Goal: Information Seeking & Learning: Learn about a topic

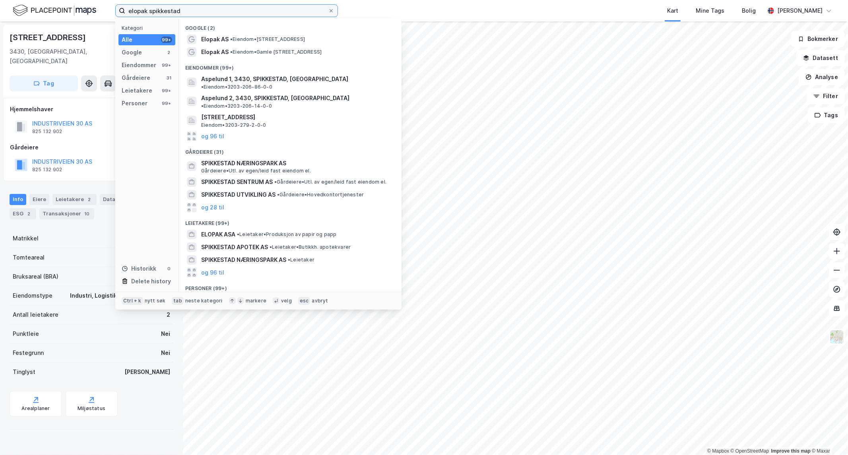
drag, startPoint x: 181, startPoint y: 14, endPoint x: -280, endPoint y: 54, distance: 461.8
click at [0, 54] on html "elopak spikkestad Kategori Alle 99+ Google 2 Eiendommer 99+ Gårdeiere 31 Leieta…" at bounding box center [424, 227] width 848 height 455
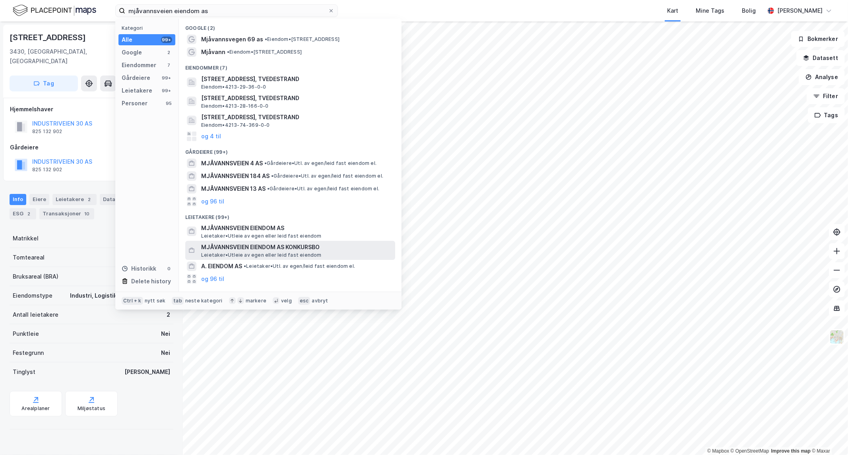
click at [219, 252] on span "Leietaker • Utleie av egen eller leid fast eiendom" at bounding box center [261, 255] width 120 height 6
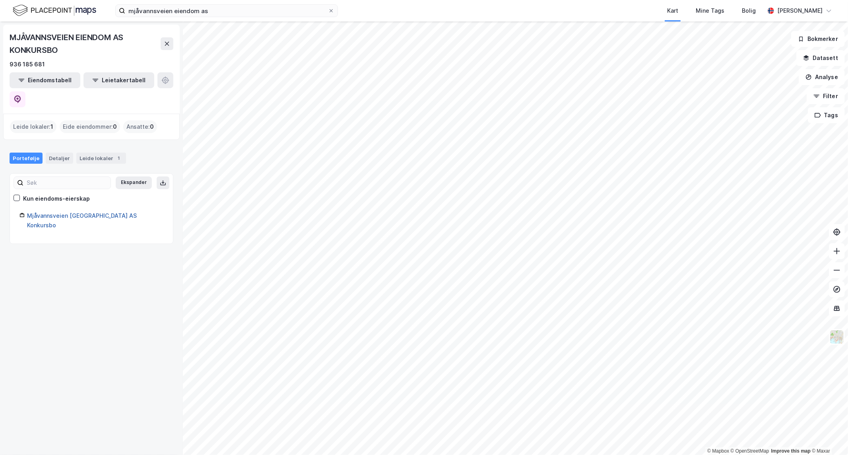
click at [68, 212] on link "Mjåvannsveien [GEOGRAPHIC_DATA] AS Konkursbo" at bounding box center [82, 220] width 110 height 16
click at [11, 153] on div "Portefølje" at bounding box center [26, 158] width 33 height 11
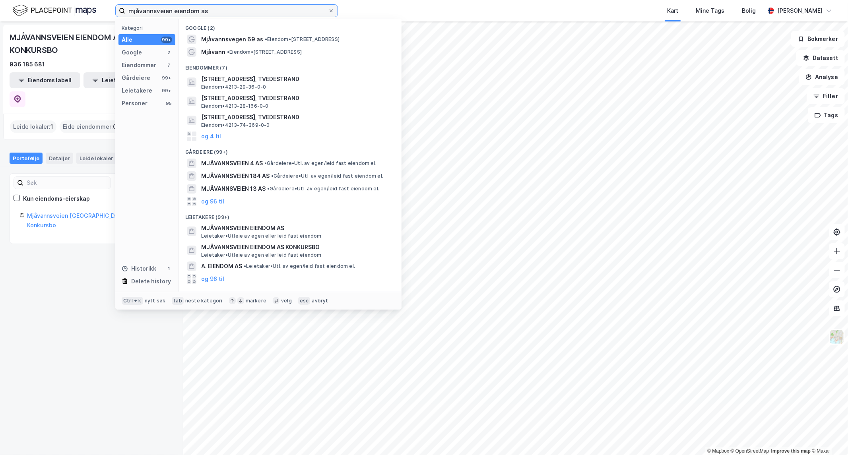
drag, startPoint x: 227, startPoint y: 9, endPoint x: -262, endPoint y: 25, distance: 489.3
click at [0, 25] on html "mjåvannsveien eiendom as Kategori Alle 99+ Google 2 Eiendommer 7 Gårdeiere 99+ …" at bounding box center [424, 227] width 848 height 455
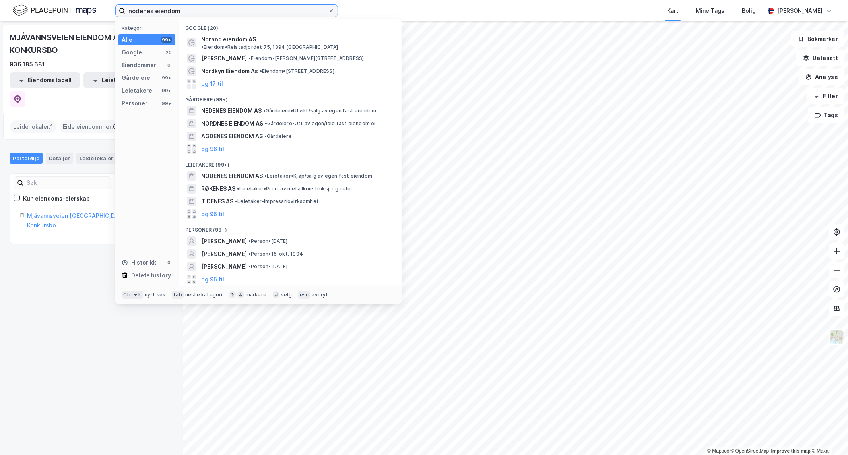
type input "nodenes eiendom"
click at [328, 11] on span at bounding box center [331, 11] width 6 height 6
click at [328, 11] on input "nodenes eiendom" at bounding box center [226, 11] width 203 height 12
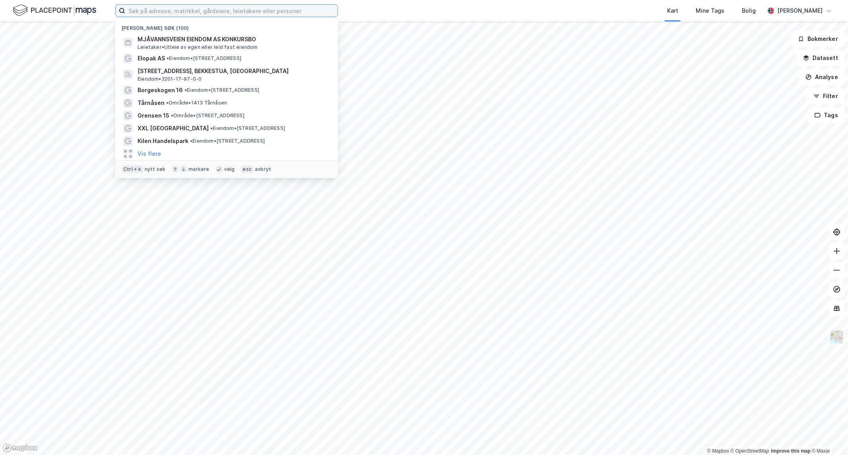
click at [200, 5] on input at bounding box center [231, 11] width 212 height 12
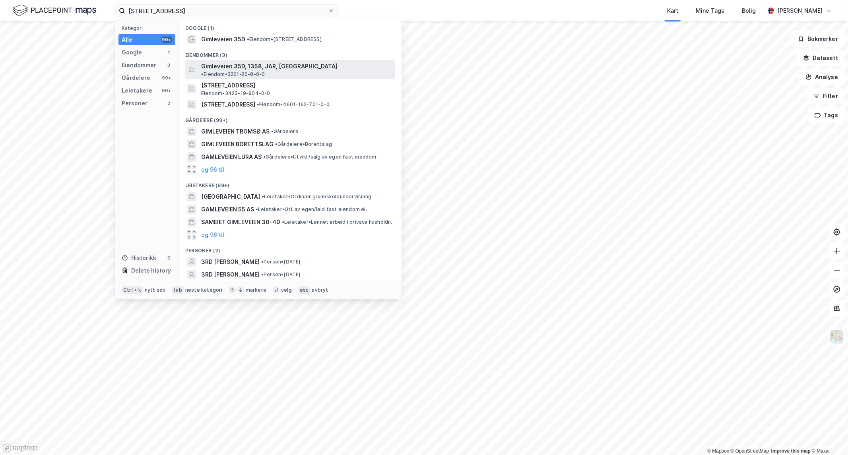
click at [245, 64] on span "Gimleveien 35D, 1358, JAR, [GEOGRAPHIC_DATA]" at bounding box center [269, 67] width 136 height 10
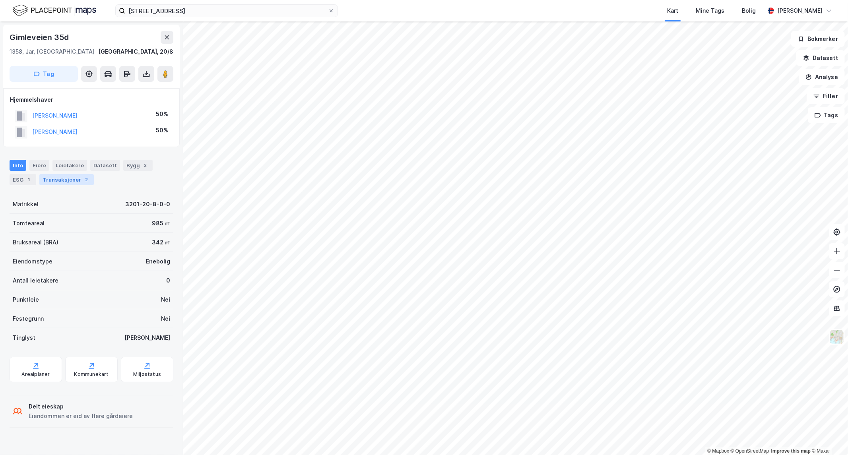
click at [72, 179] on div "Transaksjoner 2" at bounding box center [66, 179] width 54 height 11
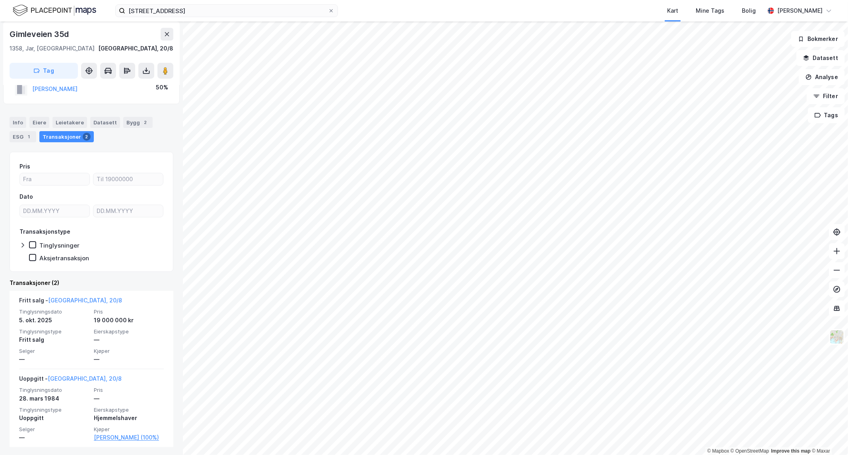
scroll to position [44, 0]
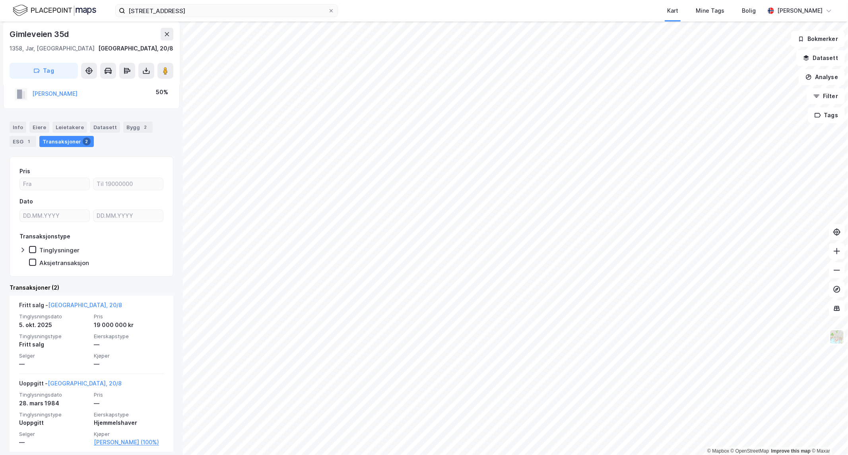
scroll to position [44, 0]
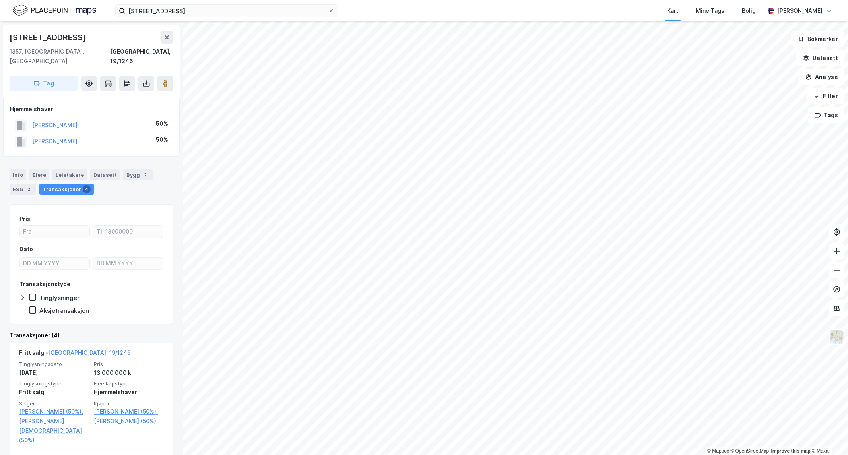
click at [611, 0] on html "gimleveien 35d Kart Mine Tags [PERSON_NAME] © Mapbox © OpenStreetMap Improve th…" at bounding box center [424, 227] width 848 height 455
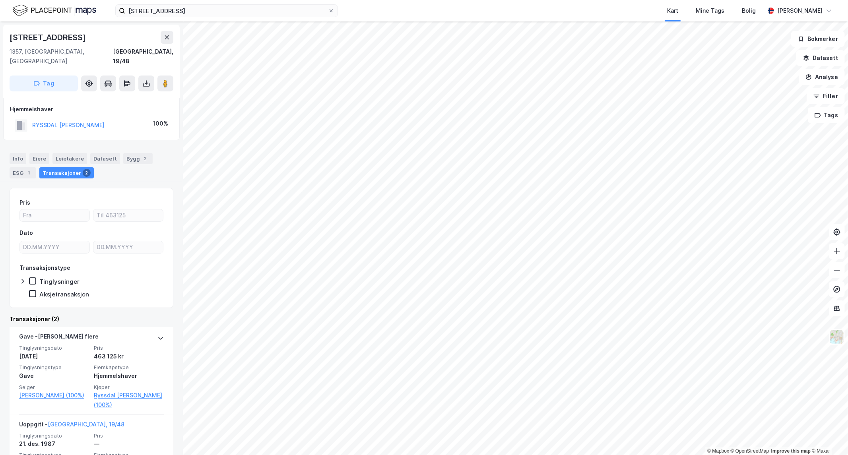
click at [43, 455] on html "gimleveien 35d Kart Mine Tags Bolig [PERSON_NAME] © Mapbox © OpenStreetMap Impr…" at bounding box center [424, 227] width 848 height 455
click at [169, 38] on icon at bounding box center [167, 37] width 6 height 6
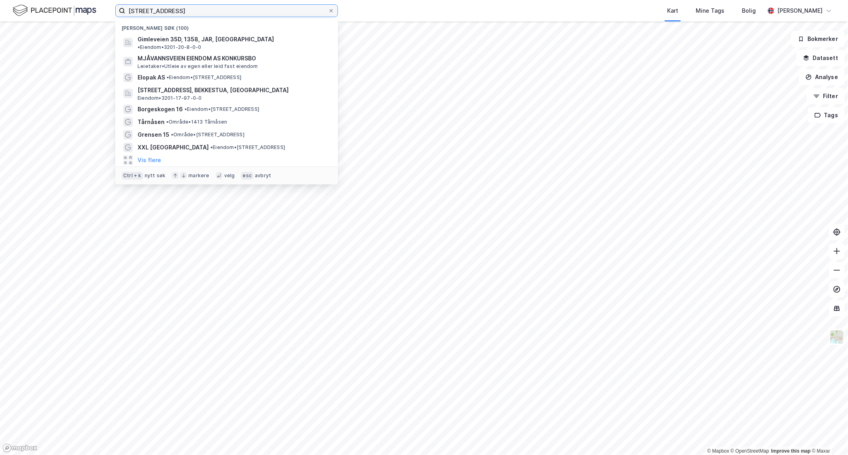
click at [186, 11] on input "[STREET_ADDRESS]" at bounding box center [226, 11] width 203 height 12
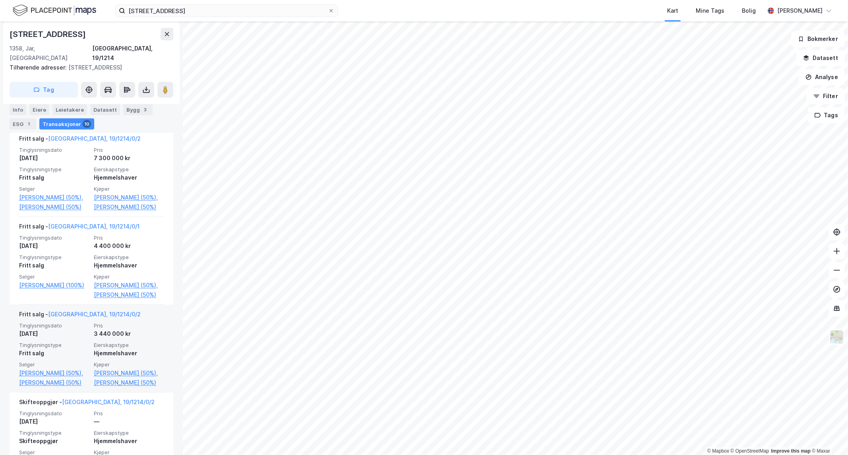
scroll to position [353, 0]
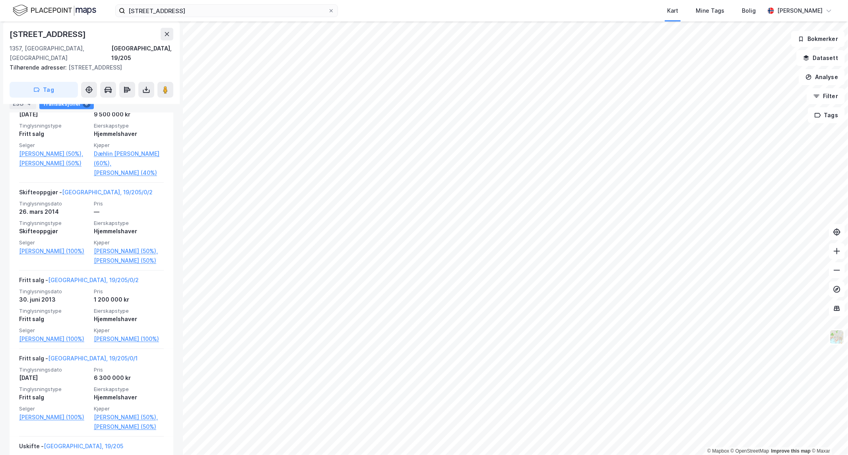
scroll to position [397, 0]
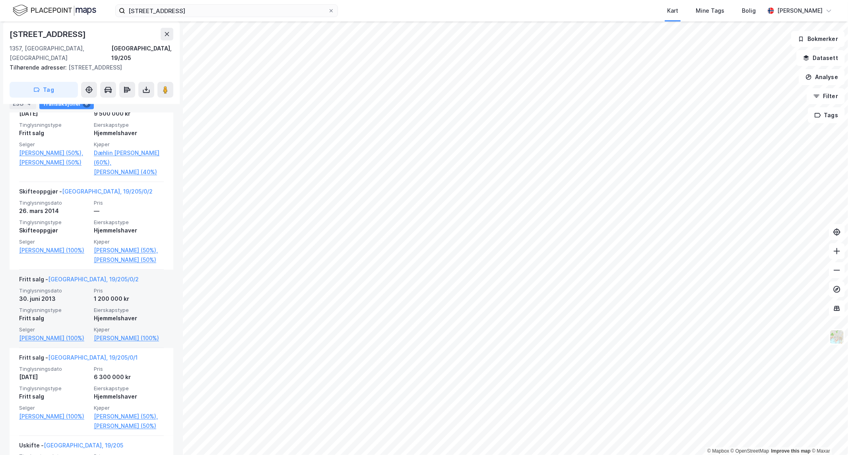
click at [124, 304] on div "1 200 000 kr" at bounding box center [129, 299] width 70 height 10
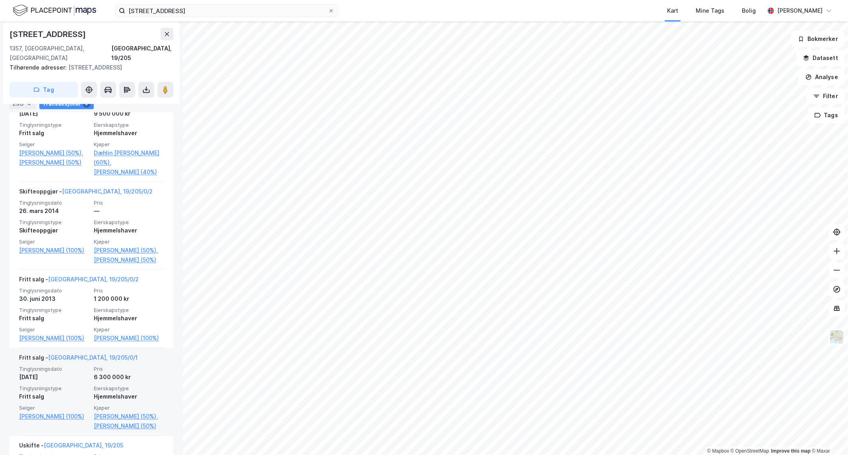
click at [127, 392] on span "Eierskapstype" at bounding box center [129, 388] width 70 height 7
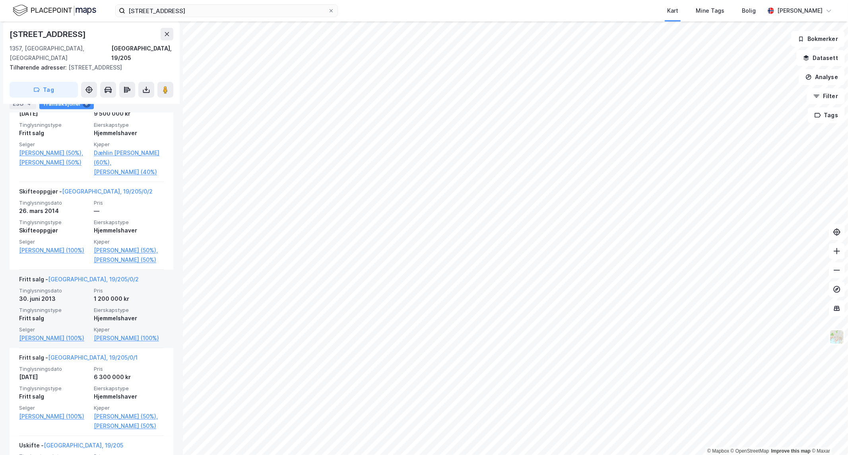
click at [103, 294] on span "Pris" at bounding box center [129, 290] width 70 height 7
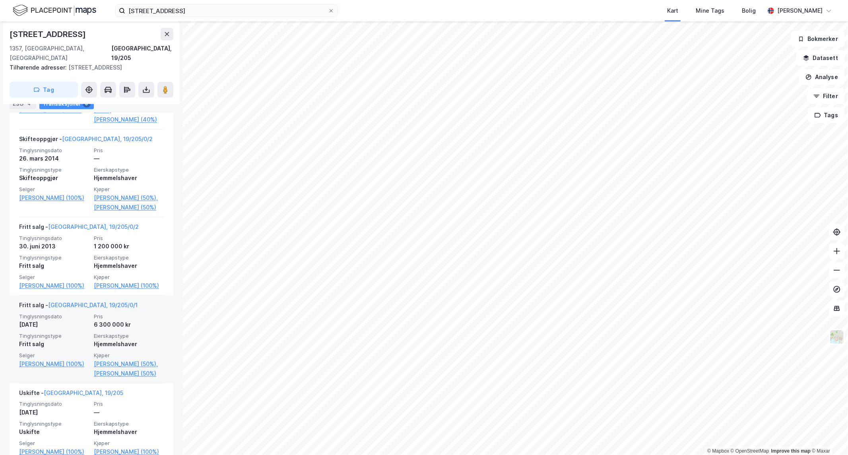
scroll to position [448, 0]
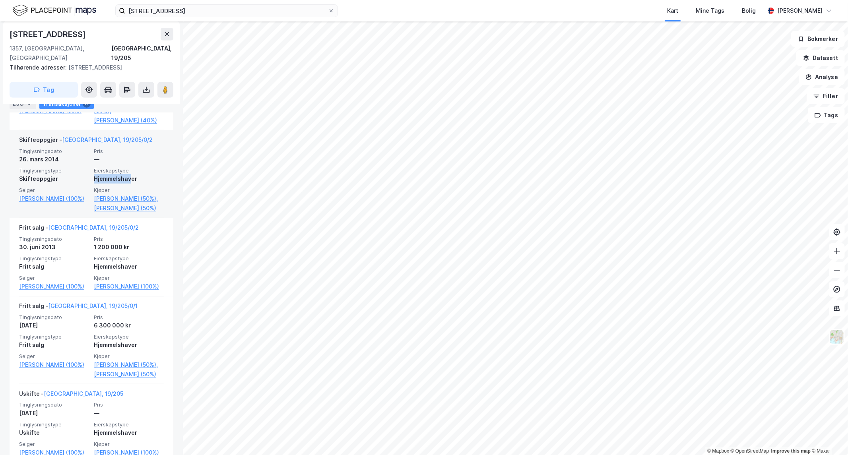
drag, startPoint x: 127, startPoint y: 167, endPoint x: 126, endPoint y: 181, distance: 14.0
click at [126, 181] on div "Eierskapstype Hjemmelshaver" at bounding box center [129, 175] width 70 height 16
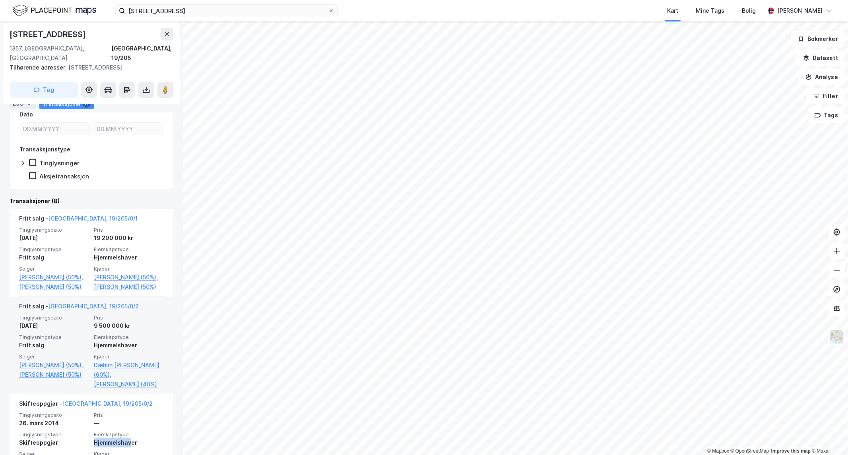
scroll to position [184, 0]
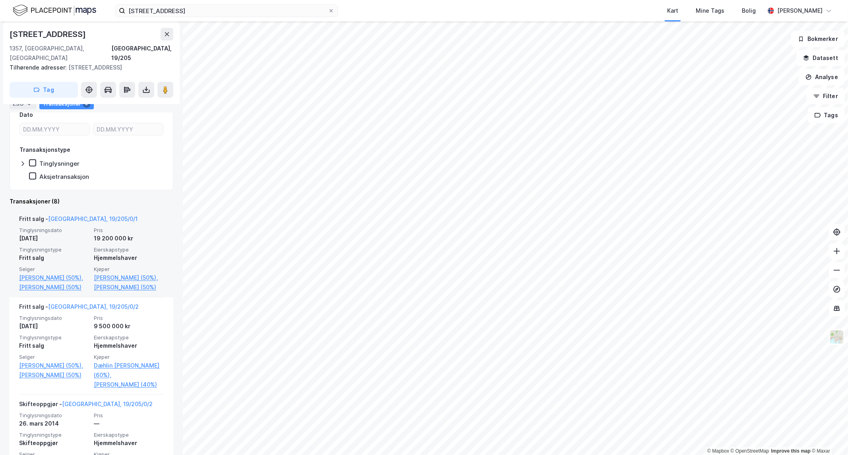
click at [85, 214] on div "Fritt salg - [GEOGRAPHIC_DATA], 19/205/0/1" at bounding box center [78, 220] width 118 height 13
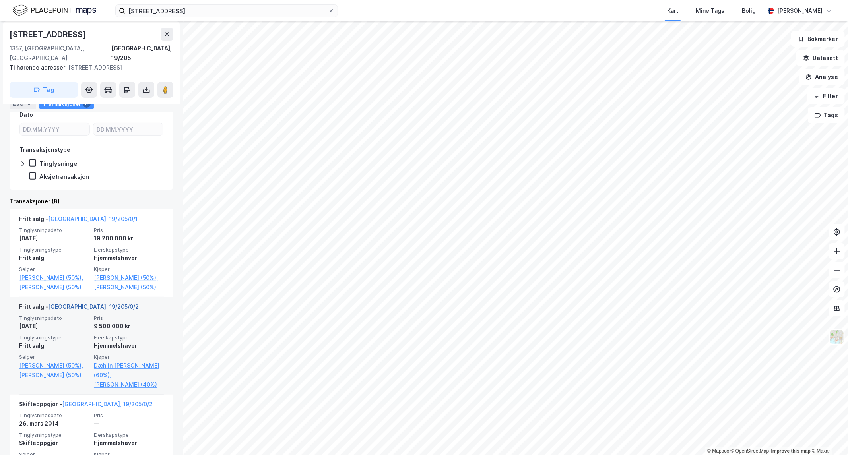
click at [78, 308] on link "[GEOGRAPHIC_DATA], 19/205/0/2" at bounding box center [93, 306] width 91 height 7
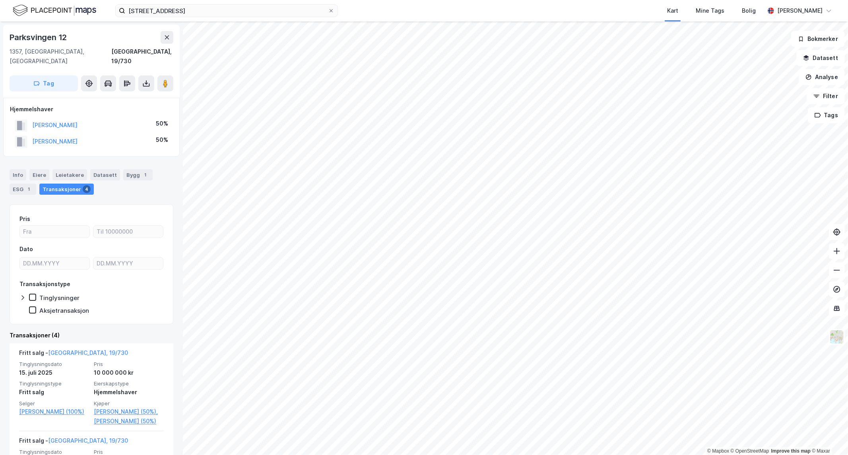
click at [257, 455] on html "gimleveien 35d Kart Mine Tags Bolig [PERSON_NAME] © Mapbox © OpenStreetMap Impr…" at bounding box center [424, 227] width 848 height 455
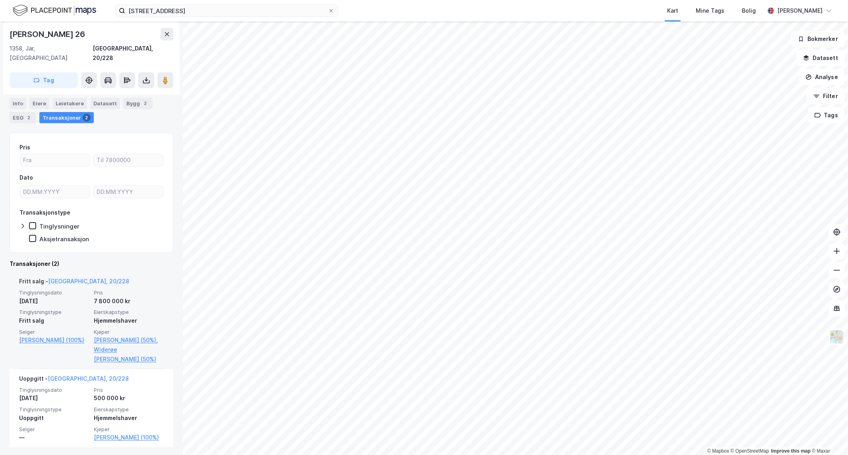
scroll to position [73, 0]
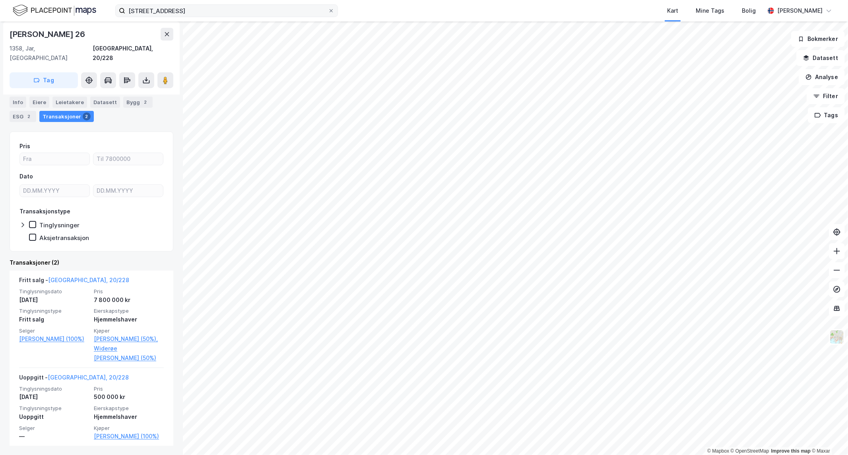
click at [228, 9] on div "gimleveien 35d Kart Mine Tags Bolig [PERSON_NAME] © Mapbox © OpenStreetMap Impr…" at bounding box center [424, 227] width 848 height 455
click at [372, 455] on html "gimleveien 35d Kart Mine Tags Bolig [PERSON_NAME] © Mapbox © OpenStreetMap Impr…" at bounding box center [424, 227] width 848 height 455
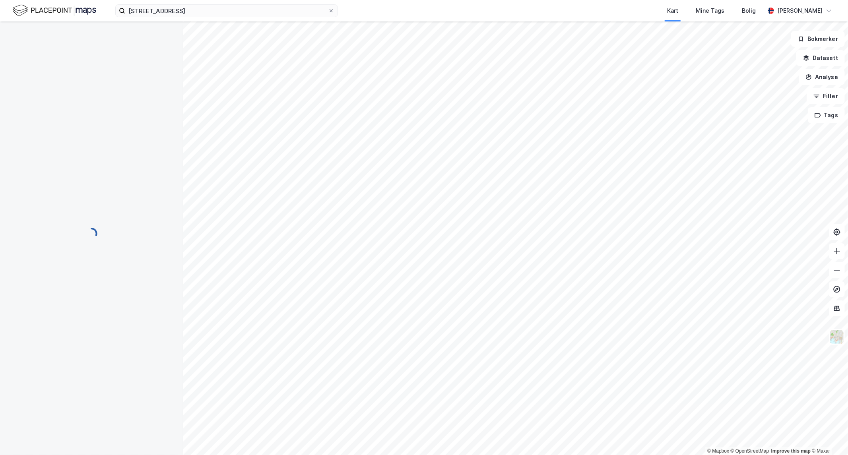
scroll to position [24, 0]
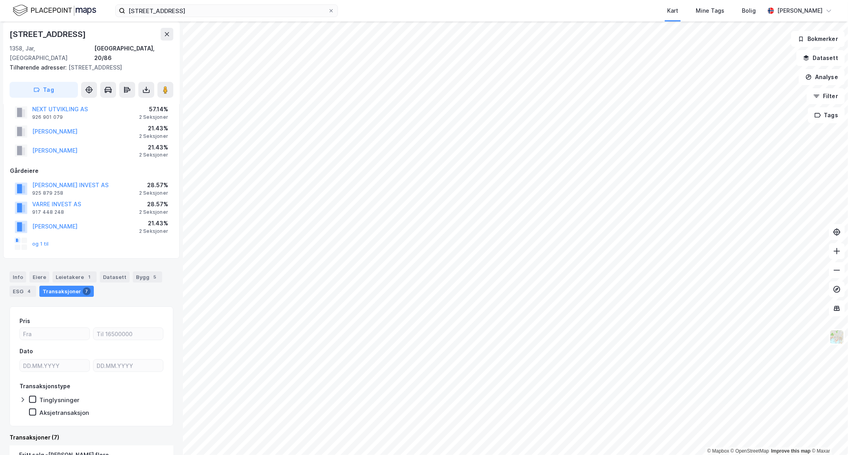
click at [316, 3] on div "gimleveien 35d Kart Mine Tags Bolig [PERSON_NAME] © Mapbox © OpenStreetMap Impr…" at bounding box center [424, 227] width 848 height 455
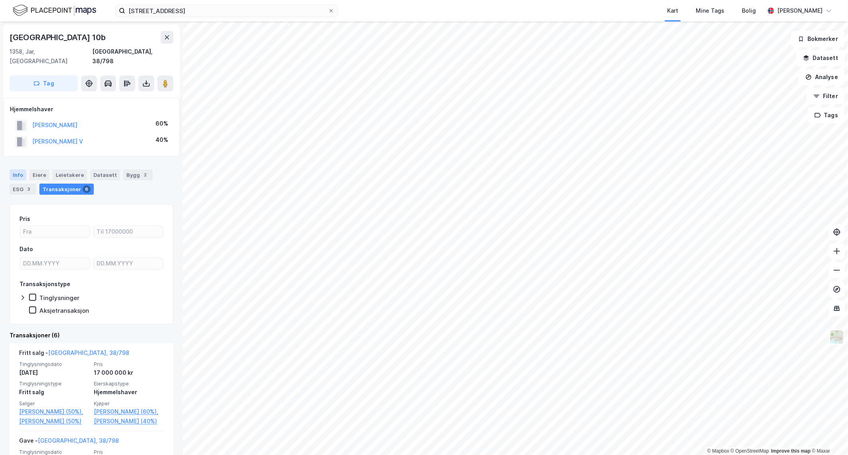
click at [10, 169] on div "Info" at bounding box center [18, 174] width 17 height 11
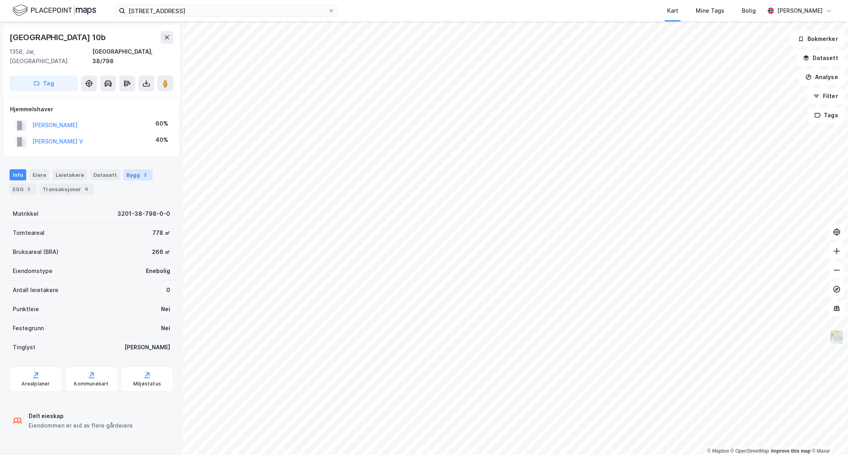
click at [125, 169] on div "Bygg 2" at bounding box center [137, 174] width 29 height 11
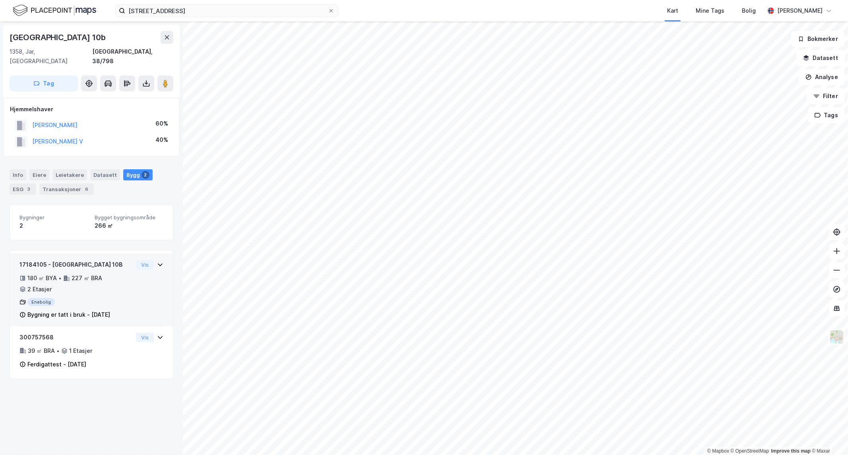
click at [105, 274] on div "180 ㎡ BYA • 227 ㎡ BRA • 2 Etasjer" at bounding box center [75, 284] width 113 height 21
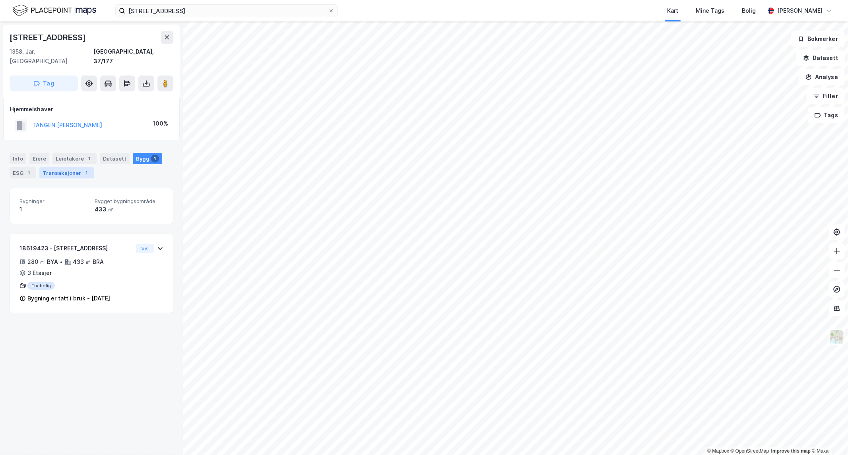
click at [57, 167] on div "Transaksjoner 1" at bounding box center [66, 172] width 54 height 11
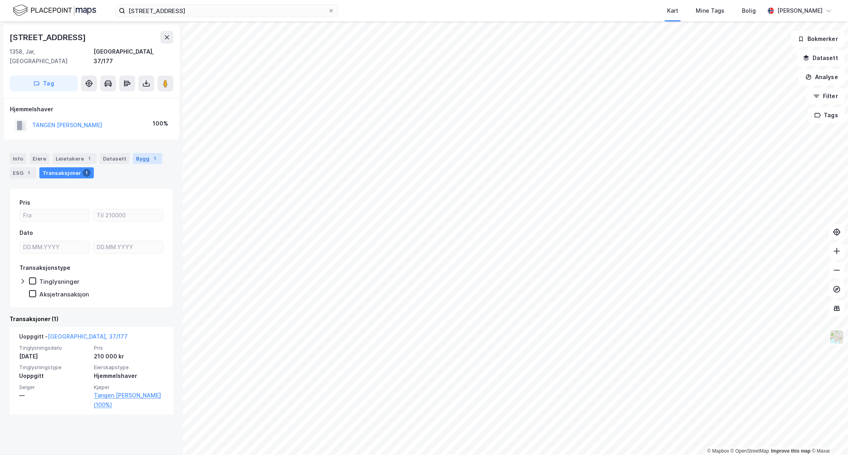
click at [142, 153] on div "Bygg 1" at bounding box center [147, 158] width 29 height 11
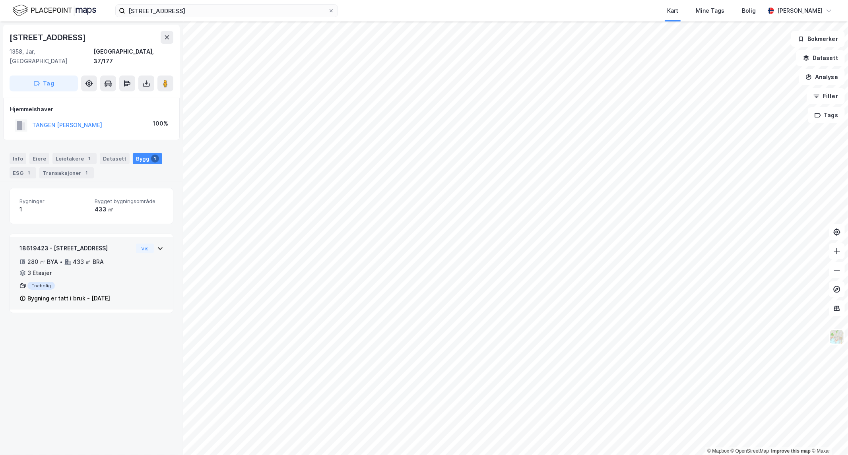
click at [109, 282] on div "Enebolig" at bounding box center [75, 286] width 113 height 8
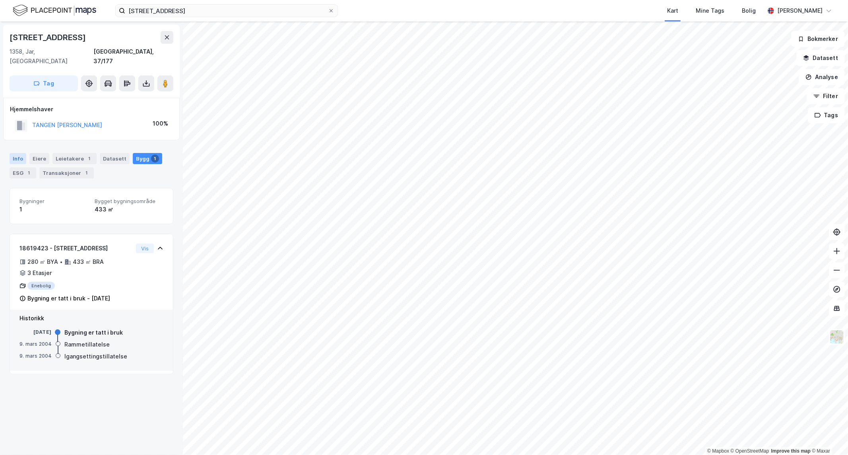
click at [18, 153] on div "Info" at bounding box center [18, 158] width 17 height 11
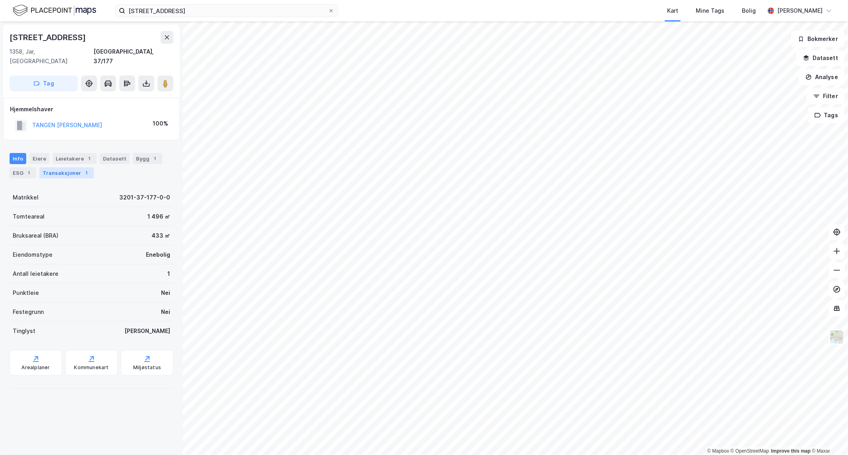
click at [69, 167] on div "Transaksjoner 1" at bounding box center [66, 172] width 54 height 11
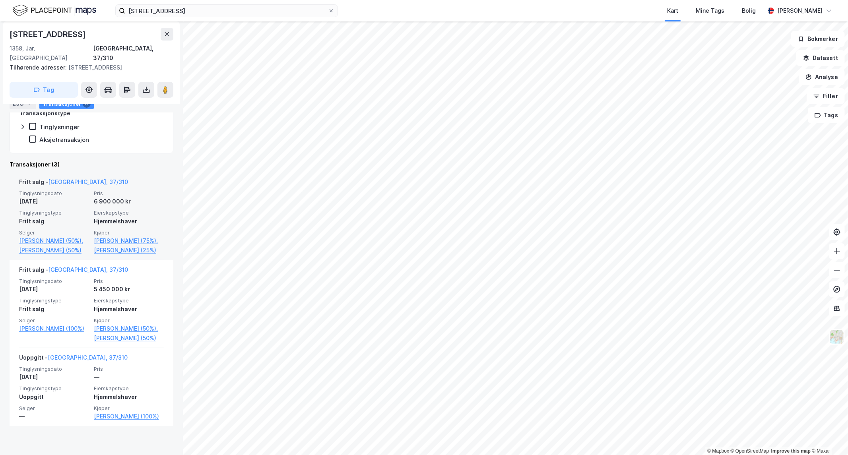
scroll to position [189, 0]
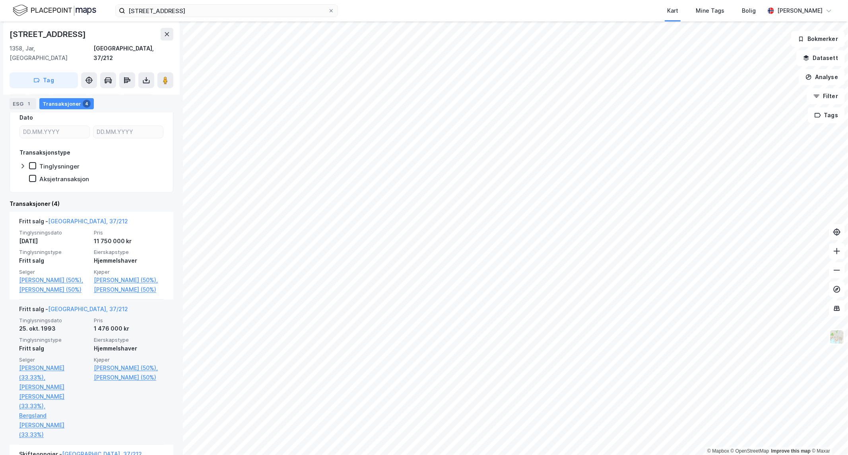
scroll to position [132, 0]
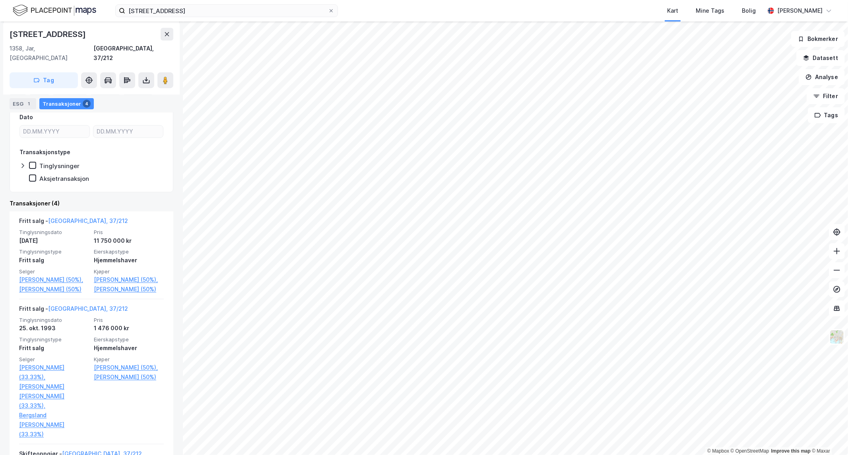
click at [431, 455] on html "gimleveien 35d Kart Mine Tags Bolig [PERSON_NAME] © Mapbox © OpenStreetMap Impr…" at bounding box center [424, 227] width 848 height 455
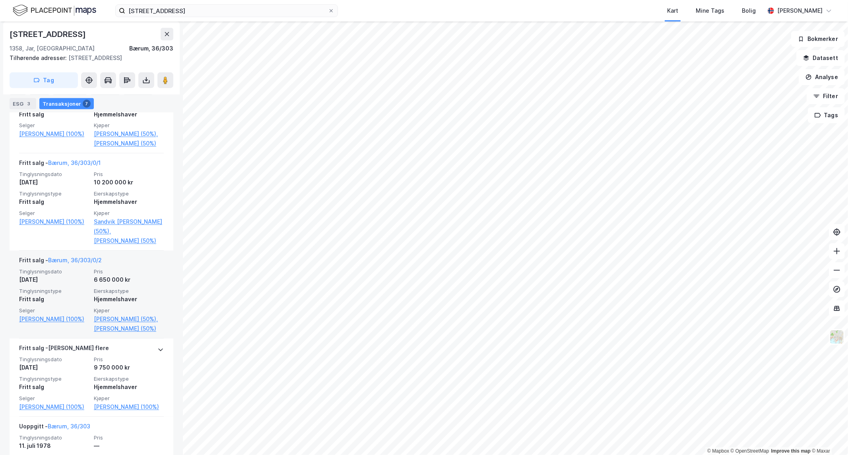
scroll to position [610, 0]
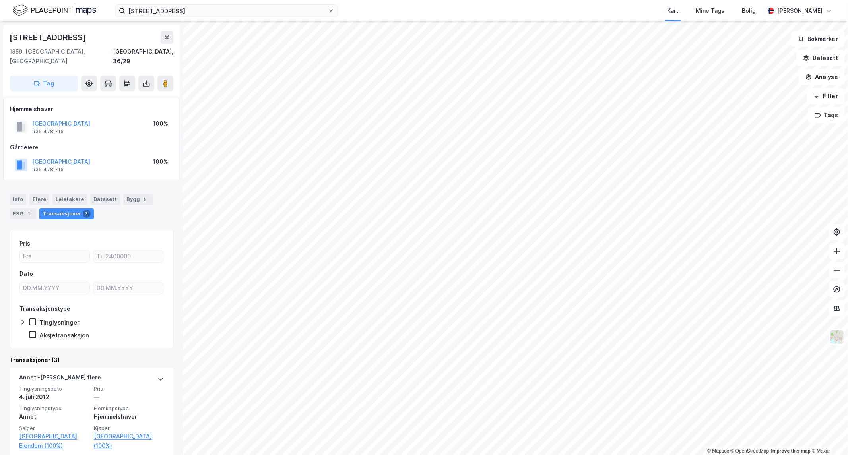
click at [383, 455] on html "gimleveien 35d Kart Mine Tags Bolig [PERSON_NAME] © Mapbox © OpenStreetMap Impr…" at bounding box center [424, 227] width 848 height 455
drag, startPoint x: 171, startPoint y: 11, endPoint x: -518, endPoint y: 62, distance: 691.3
click at [0, 62] on html "gimleveien 35d Kart Mine Tags Bolig [PERSON_NAME] © Mapbox © OpenStreetMap Impr…" at bounding box center [424, 227] width 848 height 455
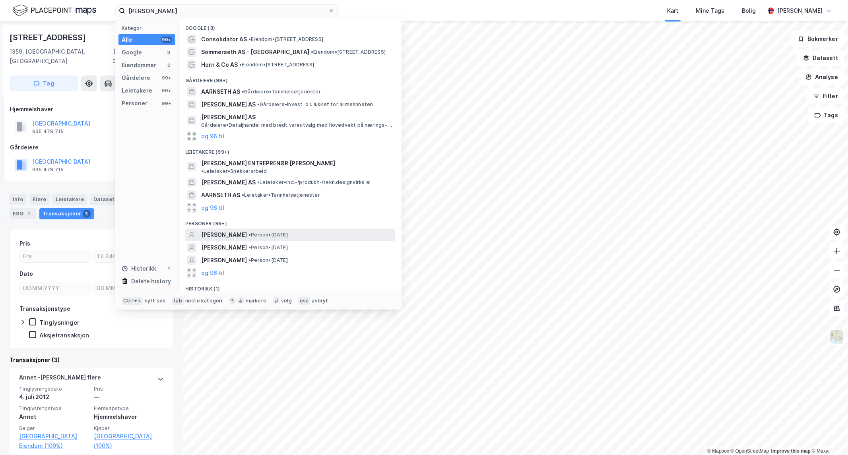
click at [232, 231] on span "[PERSON_NAME]" at bounding box center [224, 235] width 46 height 10
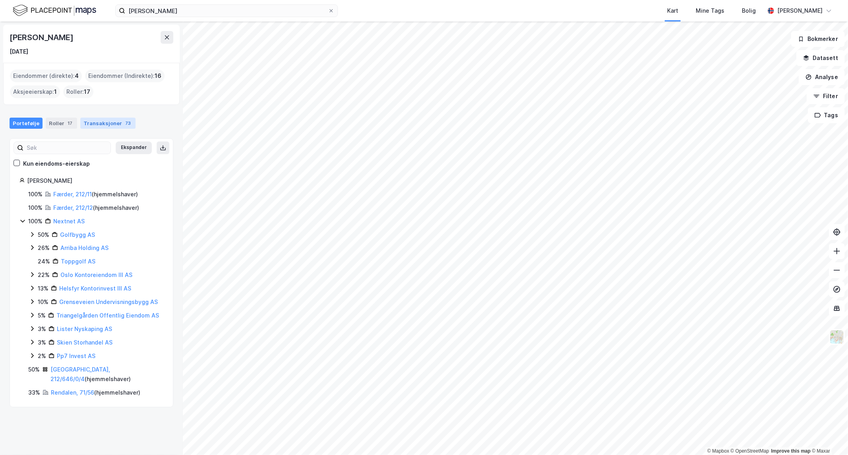
click at [100, 124] on div "Transaksjoner 73" at bounding box center [107, 123] width 55 height 11
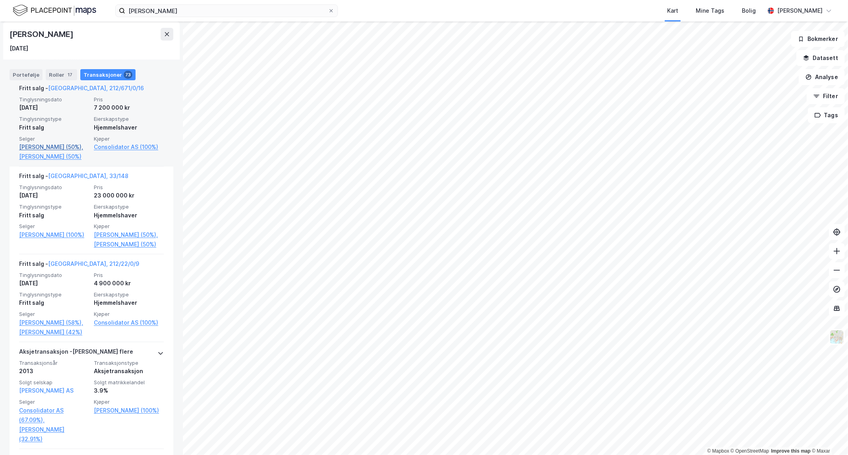
scroll to position [2605, 0]
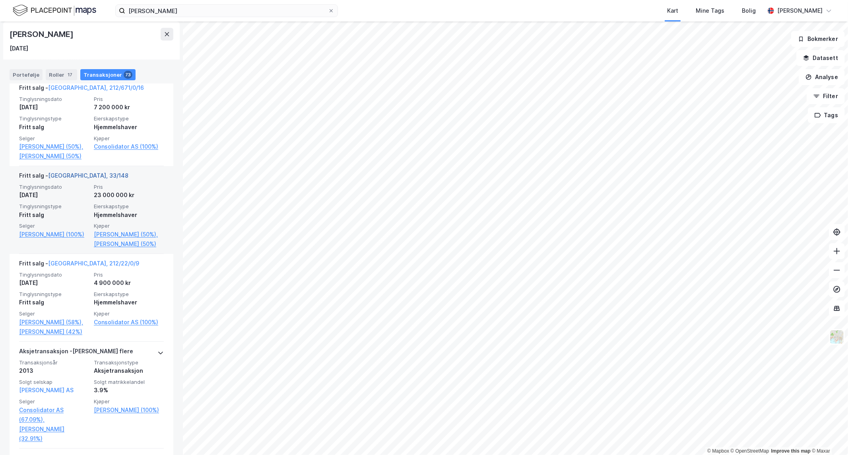
click at [68, 179] on link "[GEOGRAPHIC_DATA], 33/148" at bounding box center [88, 175] width 80 height 7
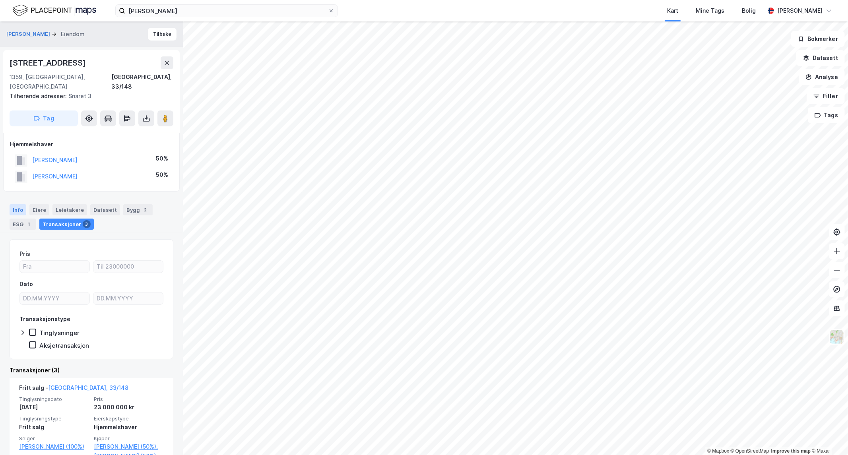
click at [14, 204] on div "Info" at bounding box center [18, 209] width 17 height 11
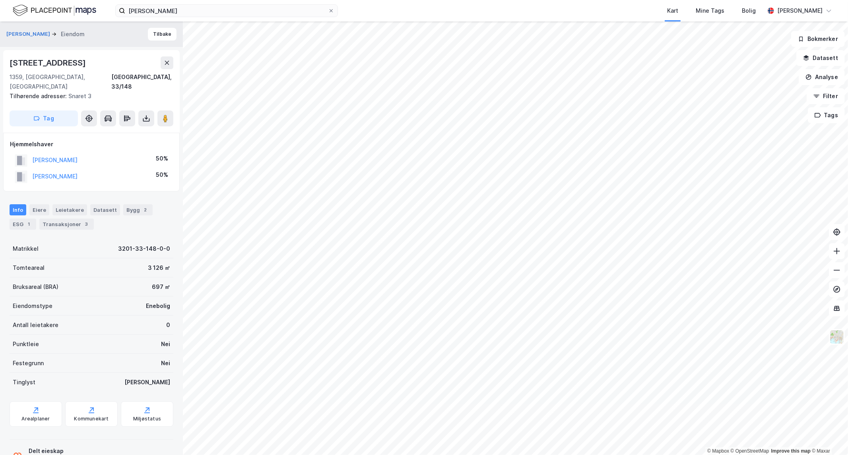
scroll to position [20, 0]
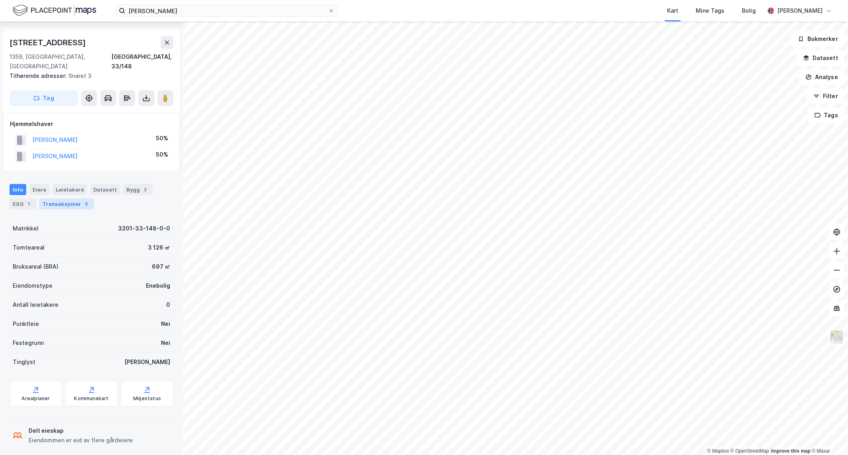
click at [71, 198] on div "Transaksjoner 3" at bounding box center [66, 203] width 54 height 11
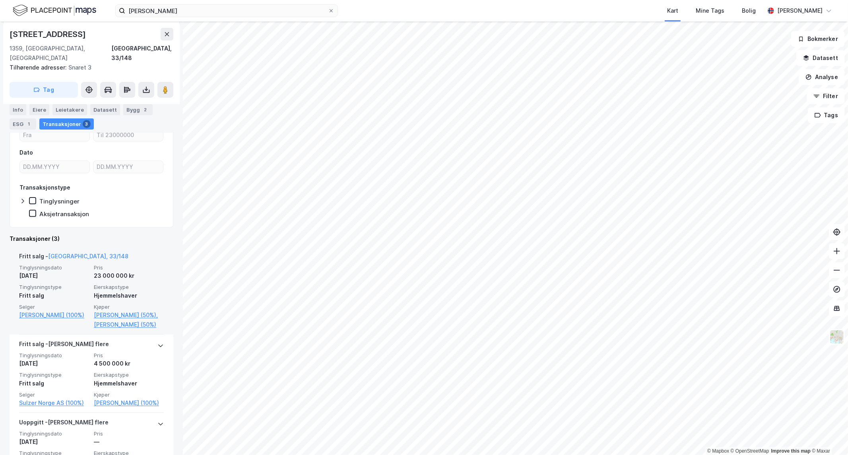
scroll to position [132, 0]
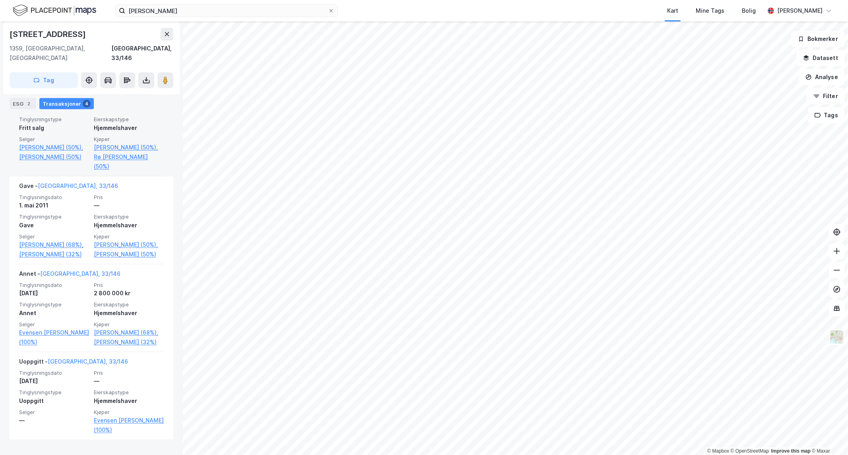
scroll to position [265, 0]
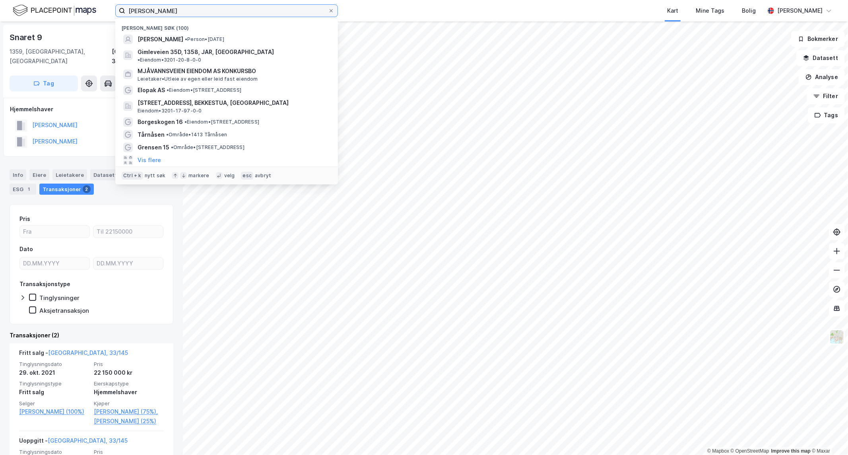
drag, startPoint x: 200, startPoint y: 12, endPoint x: -835, endPoint y: 41, distance: 1034.6
click at [0, 41] on html "[PERSON_NAME] søk (100) [PERSON_NAME] • Person • [DATE] Gimleveien 35D, 1358, […" at bounding box center [424, 227] width 848 height 455
type input "[PERSON_NAME]"
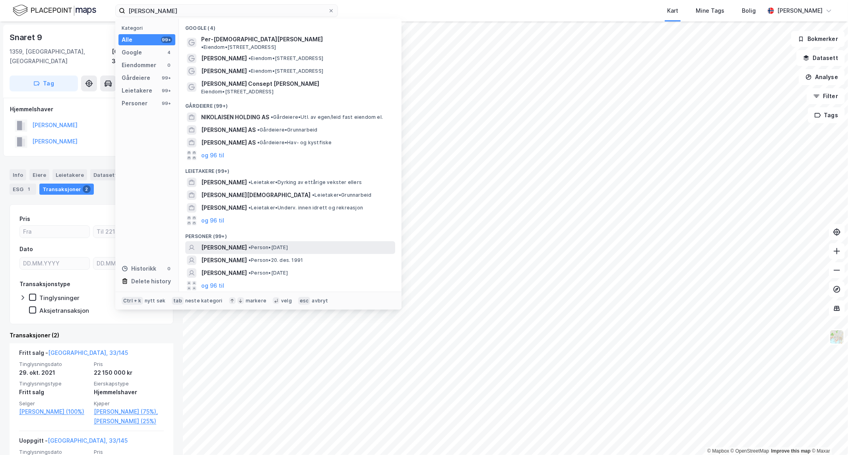
click at [236, 243] on span "[PERSON_NAME]" at bounding box center [224, 248] width 46 height 10
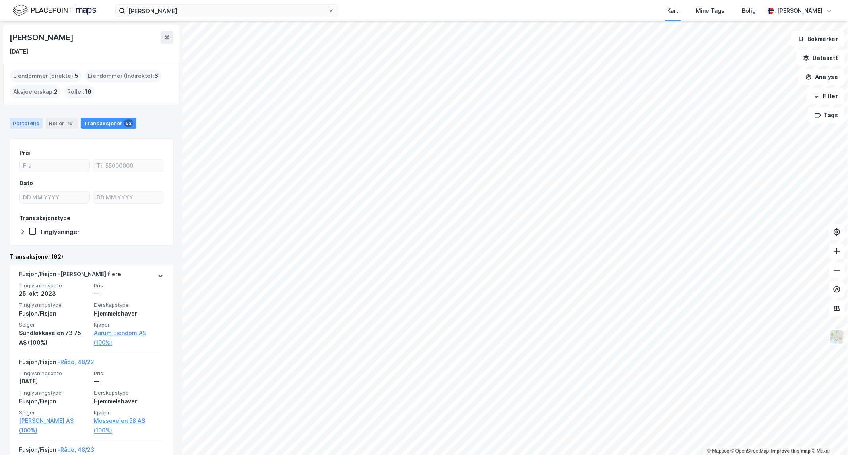
click at [27, 124] on div "Portefølje" at bounding box center [26, 123] width 33 height 11
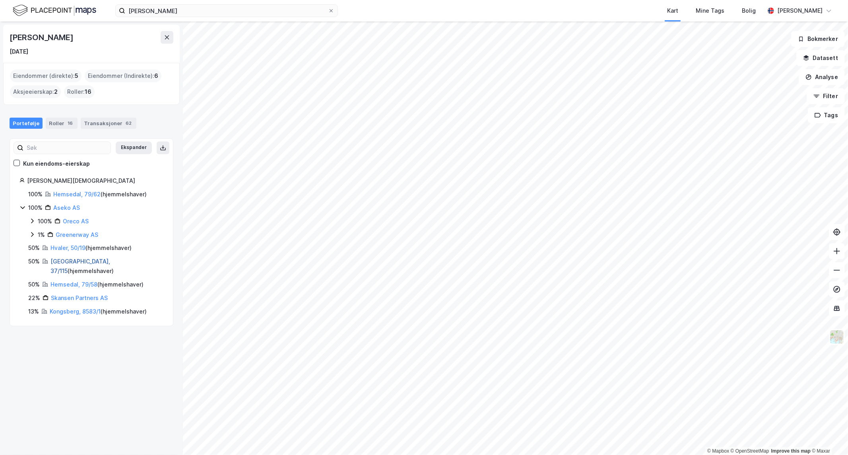
click at [62, 259] on link "[GEOGRAPHIC_DATA], 37/115" at bounding box center [80, 266] width 60 height 16
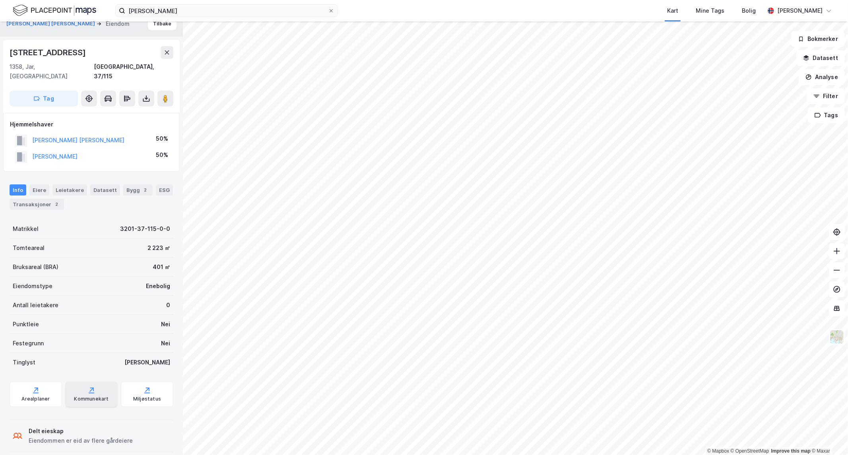
scroll to position [10, 0]
click at [35, 199] on div "Transaksjoner 2" at bounding box center [37, 204] width 54 height 11
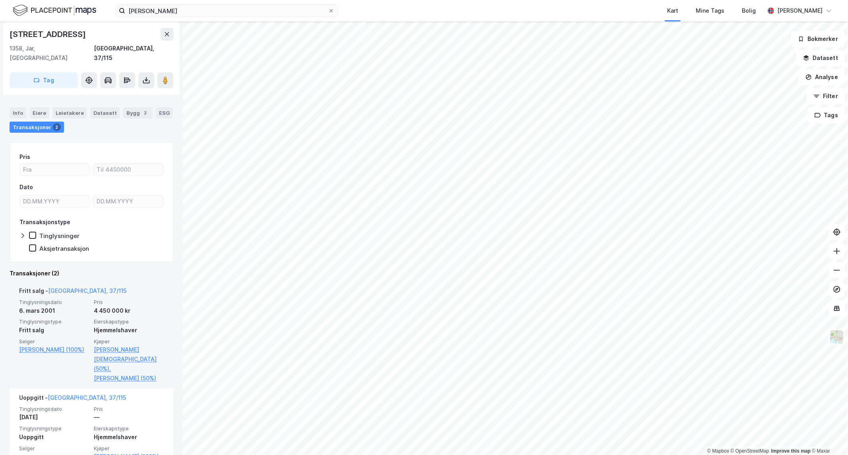
scroll to position [88, 0]
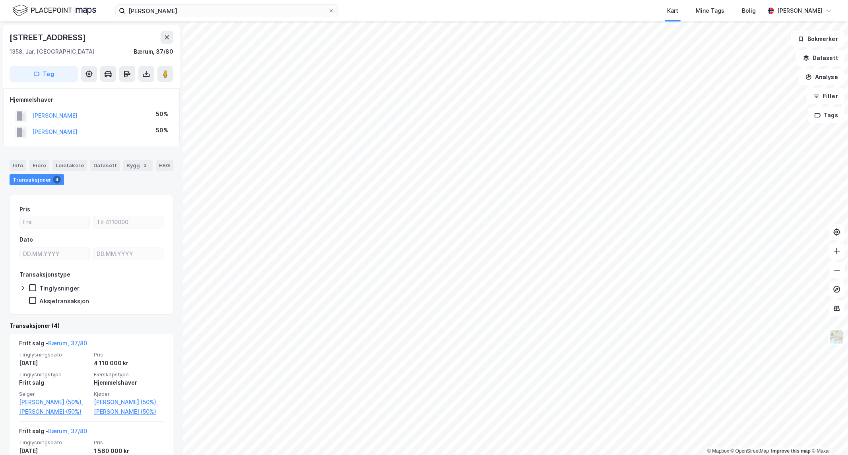
click at [472, 0] on html "[PERSON_NAME] Kart Mine Tags [PERSON_NAME] © Mapbox © OpenStreetMap Improve thi…" at bounding box center [424, 227] width 848 height 455
click at [506, 0] on html "[PERSON_NAME] Kart Mine Tags [PERSON_NAME] © Mapbox © OpenStreetMap Improve thi…" at bounding box center [424, 227] width 848 height 455
click at [169, 38] on icon at bounding box center [167, 37] width 6 height 6
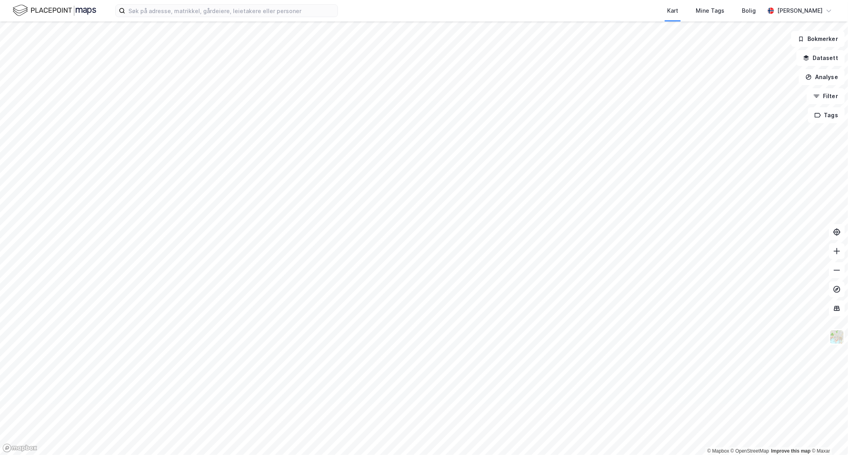
click at [489, 0] on html "Kart Mine Tags Bolig [PERSON_NAME] © Mapbox © OpenStreetMap Improve this map © …" at bounding box center [424, 227] width 848 height 455
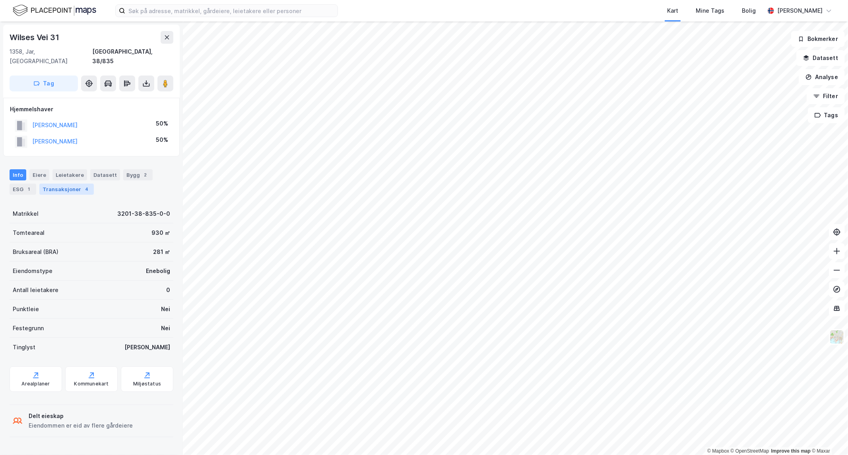
click at [53, 184] on div "Transaksjoner 4" at bounding box center [66, 189] width 54 height 11
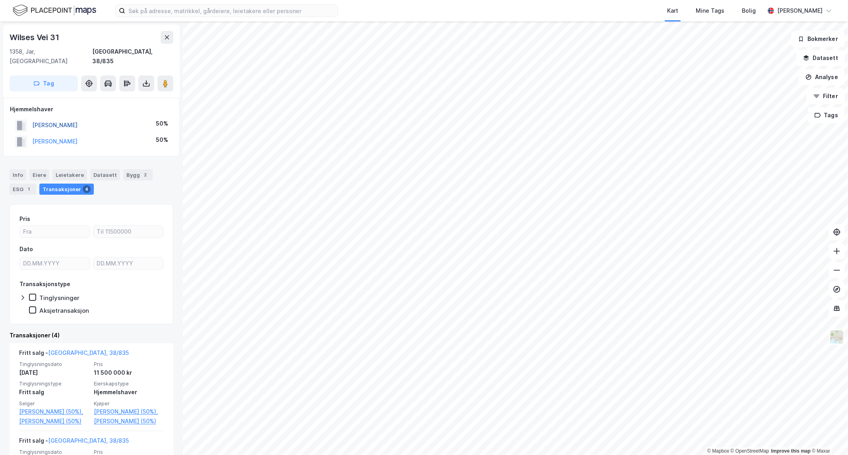
click at [0, 0] on button "[PERSON_NAME]" at bounding box center [0, 0] width 0 height 0
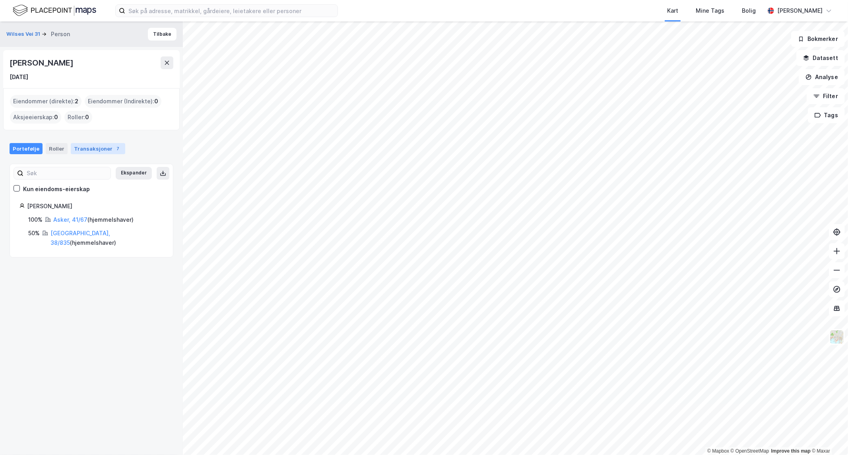
click at [82, 148] on div "Transaksjoner 7" at bounding box center [98, 148] width 54 height 11
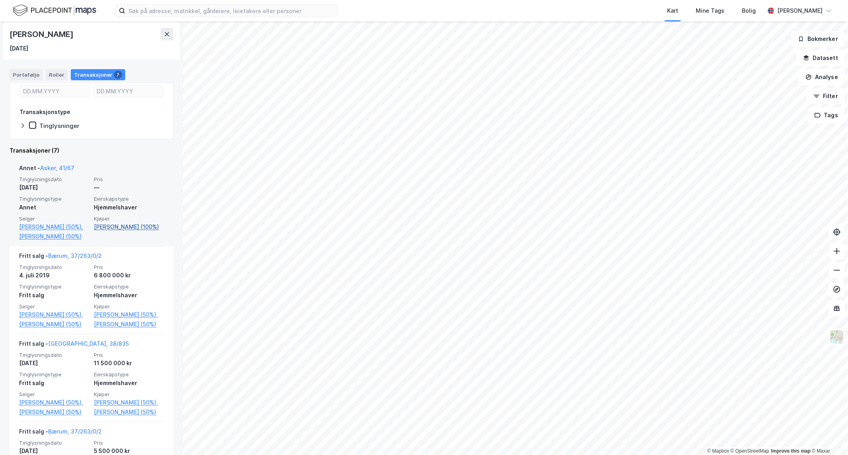
scroll to position [132, 0]
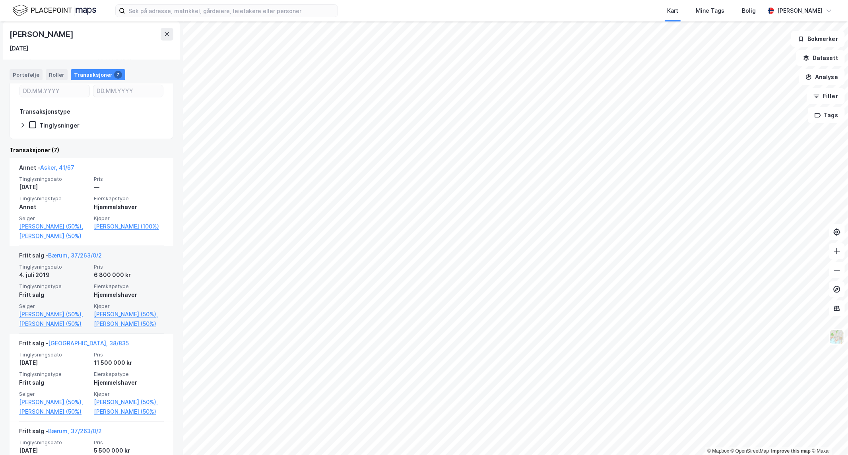
click at [68, 280] on div "4. juli 2019" at bounding box center [54, 275] width 70 height 10
click at [79, 258] on div "Fritt salg - Bærum, 37/263/0/2 Tinglysningsdato 4. juli 2019 Pris 6 800 000 kr …" at bounding box center [91, 290] width 145 height 88
click at [78, 259] on link "Bærum, 37/263/0/2" at bounding box center [75, 255] width 54 height 7
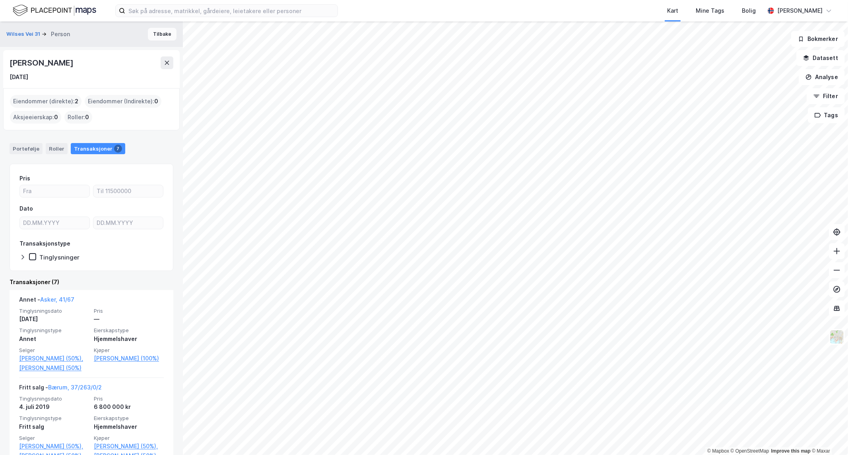
click at [160, 33] on button "Tilbake" at bounding box center [162, 34] width 29 height 13
